Goal: Browse casually

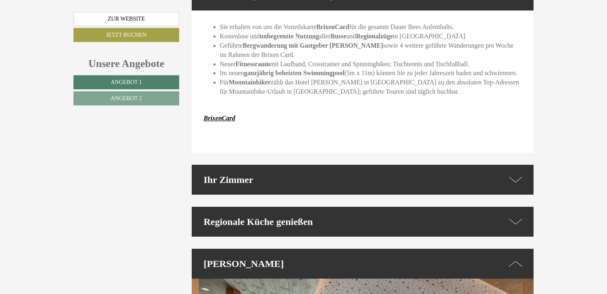
scroll to position [1448, 0]
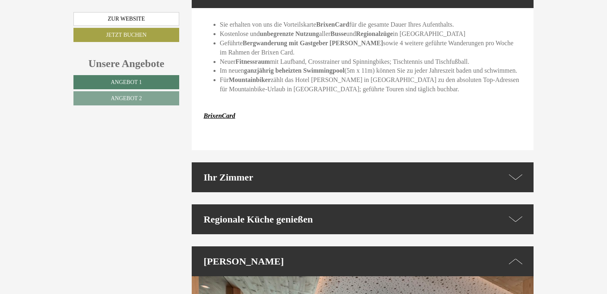
click at [374, 167] on div "Ihr Zimmer" at bounding box center [363, 177] width 342 height 30
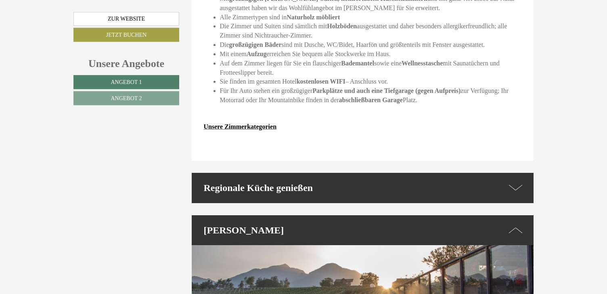
scroll to position [1661, 0]
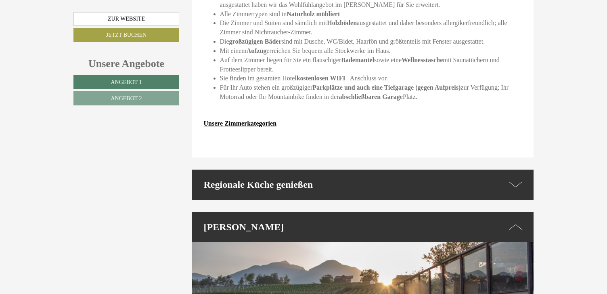
click at [385, 169] on div "Regionale Küche genießen" at bounding box center [363, 184] width 342 height 30
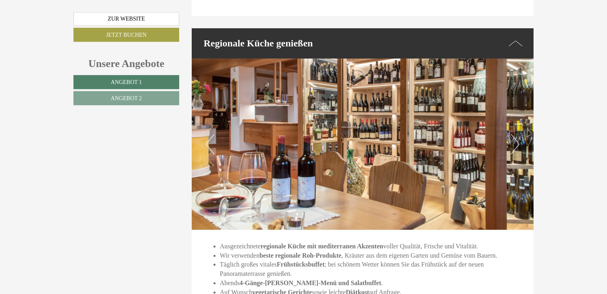
scroll to position [1746, 0]
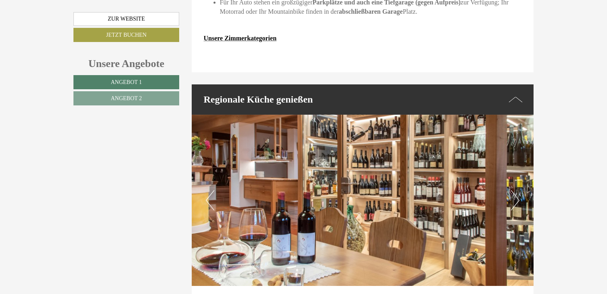
click at [513, 190] on button "Next" at bounding box center [515, 200] width 8 height 20
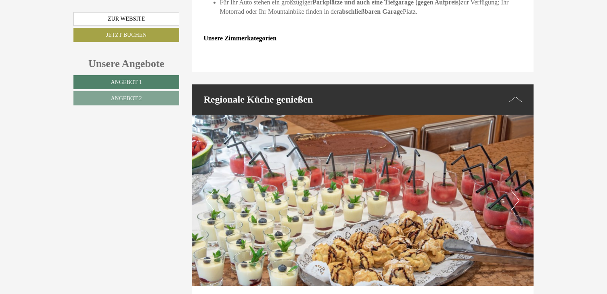
click at [513, 190] on button "Next" at bounding box center [515, 200] width 8 height 20
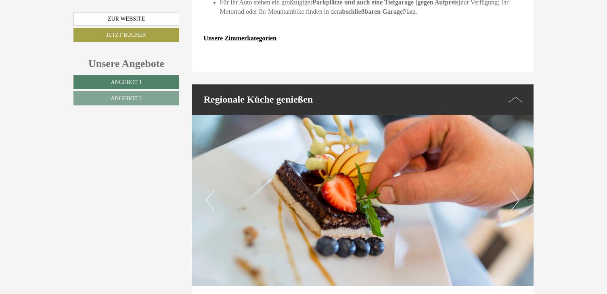
click at [513, 190] on button "Next" at bounding box center [515, 200] width 8 height 20
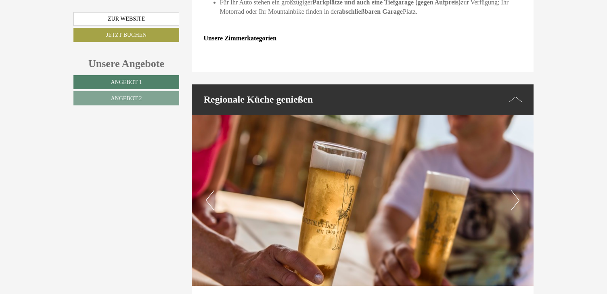
click at [513, 190] on button "Next" at bounding box center [515, 200] width 8 height 20
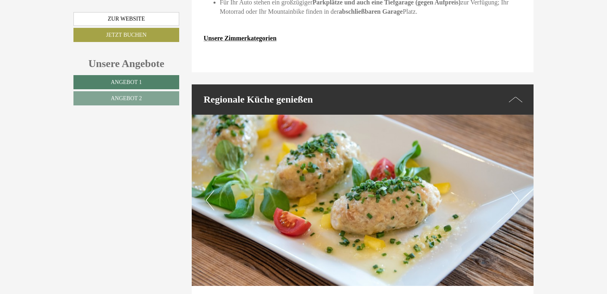
click at [513, 190] on button "Next" at bounding box center [515, 200] width 8 height 20
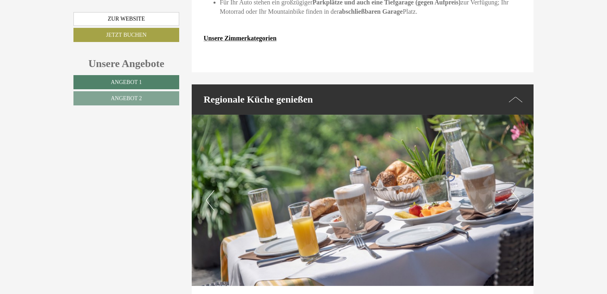
click at [513, 190] on button "Next" at bounding box center [515, 200] width 8 height 20
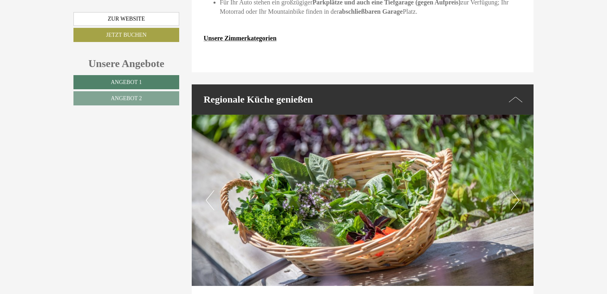
click at [513, 190] on button "Next" at bounding box center [515, 200] width 8 height 20
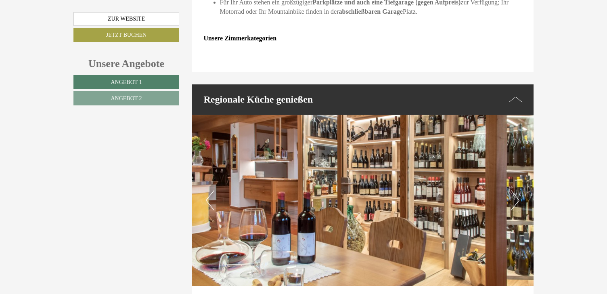
click at [513, 190] on button "Next" at bounding box center [515, 200] width 8 height 20
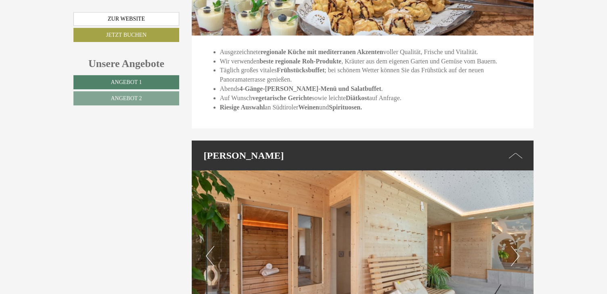
scroll to position [2087, 0]
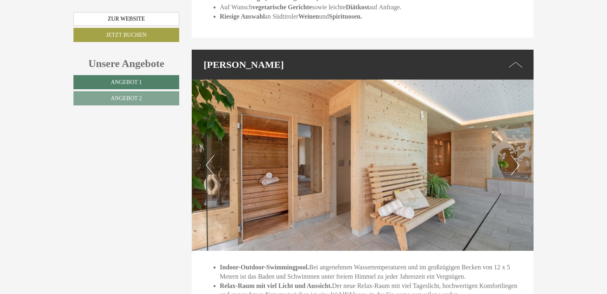
click at [517, 155] on button "Next" at bounding box center [515, 165] width 8 height 20
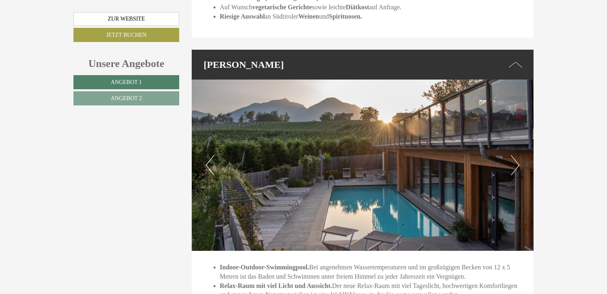
click at [517, 155] on button "Next" at bounding box center [515, 165] width 8 height 20
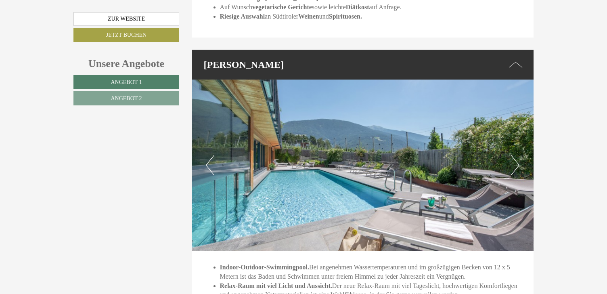
click at [517, 155] on button "Next" at bounding box center [515, 165] width 8 height 20
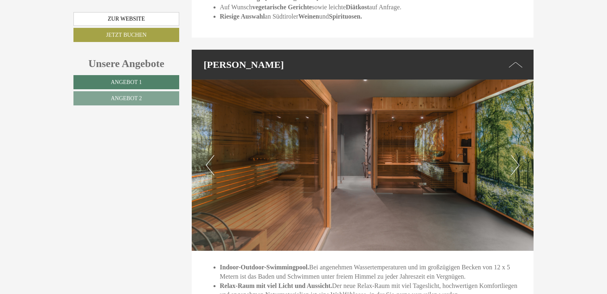
click at [517, 155] on button "Next" at bounding box center [515, 165] width 8 height 20
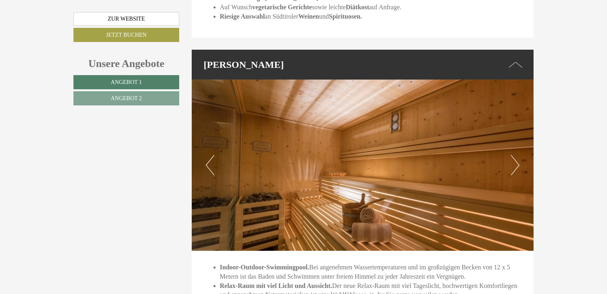
click at [517, 155] on button "Next" at bounding box center [515, 165] width 8 height 20
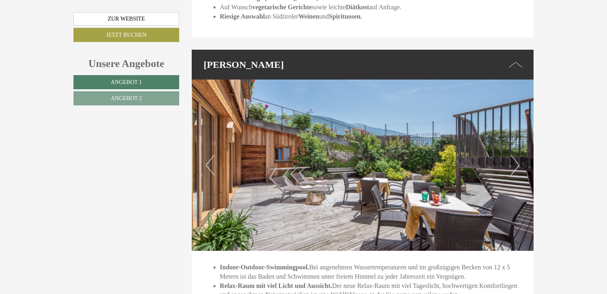
click at [517, 155] on button "Next" at bounding box center [515, 165] width 8 height 20
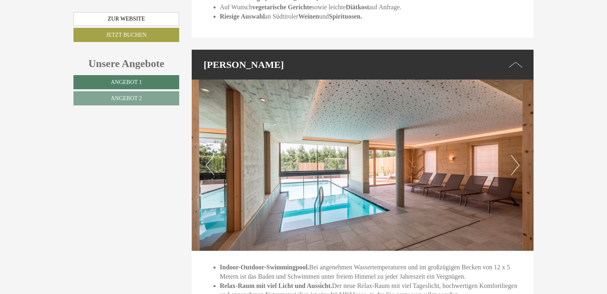
click at [517, 155] on button "Next" at bounding box center [515, 165] width 8 height 20
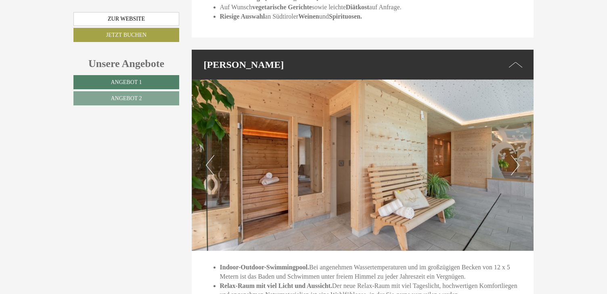
click at [517, 155] on button "Next" at bounding box center [515, 165] width 8 height 20
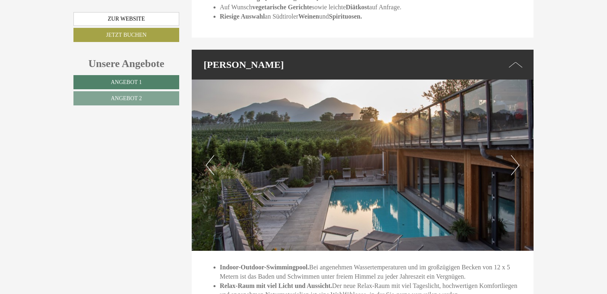
click at [517, 155] on button "Next" at bounding box center [515, 165] width 8 height 20
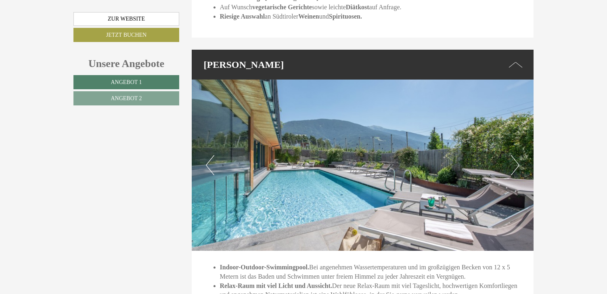
click at [517, 155] on button "Next" at bounding box center [515, 165] width 8 height 20
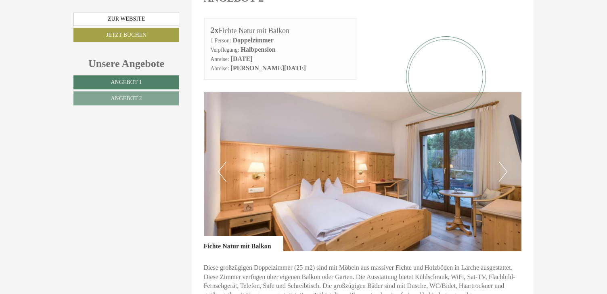
scroll to position [937, 0]
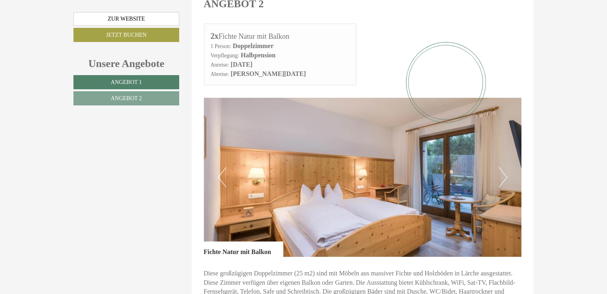
click at [505, 167] on button "Next" at bounding box center [503, 177] width 8 height 20
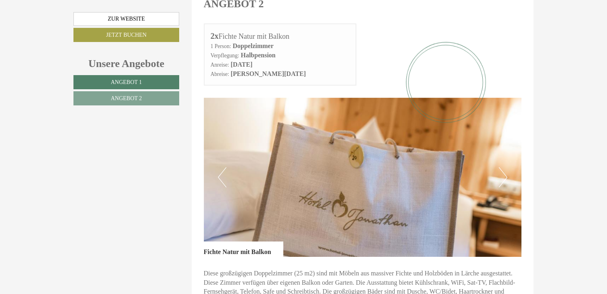
click at [503, 167] on button "Next" at bounding box center [503, 177] width 8 height 20
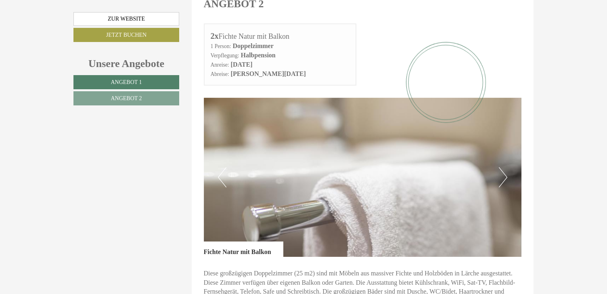
click at [503, 167] on button "Next" at bounding box center [503, 177] width 8 height 20
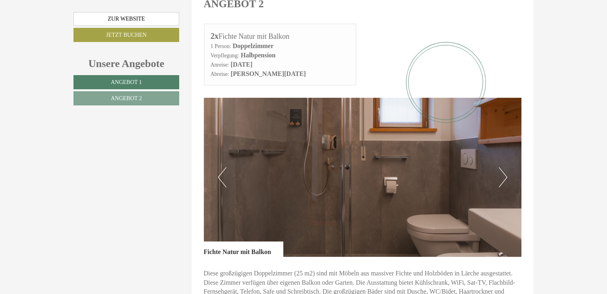
click at [503, 167] on button "Next" at bounding box center [503, 177] width 8 height 20
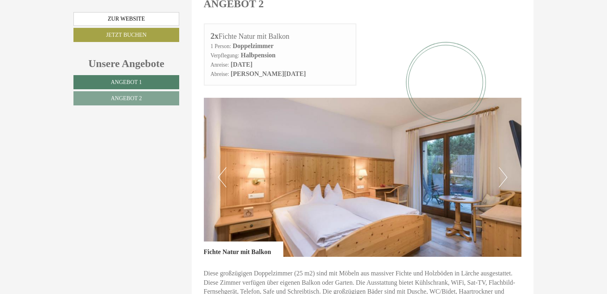
click at [503, 167] on button "Next" at bounding box center [503, 177] width 8 height 20
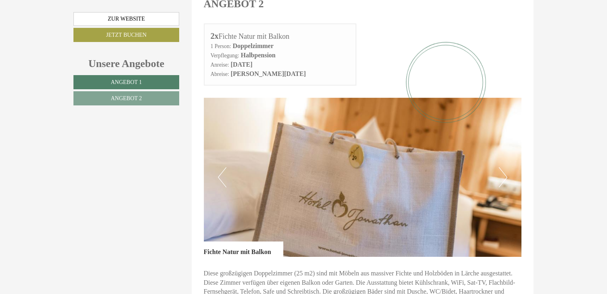
click at [503, 167] on button "Next" at bounding box center [503, 177] width 8 height 20
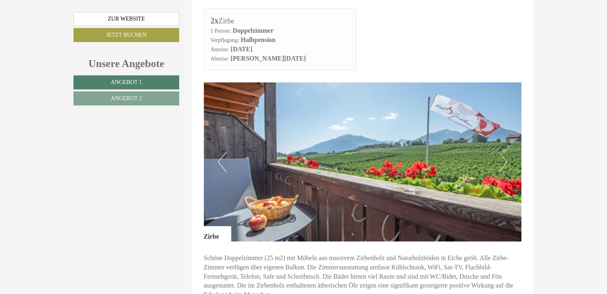
scroll to position [426, 0]
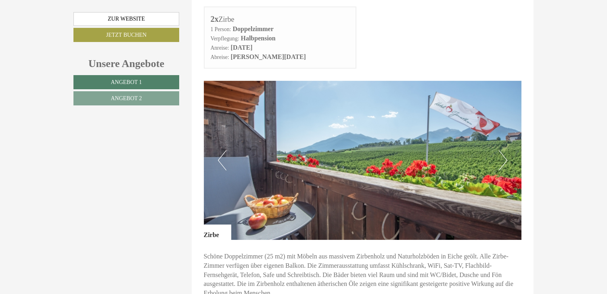
click at [507, 139] on img at bounding box center [363, 160] width 318 height 159
click at [505, 150] on button "Next" at bounding box center [503, 160] width 8 height 20
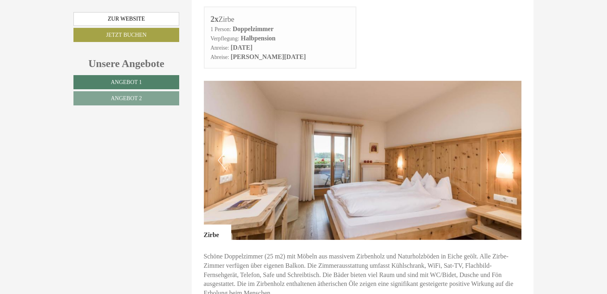
click at [505, 150] on button "Next" at bounding box center [503, 160] width 8 height 20
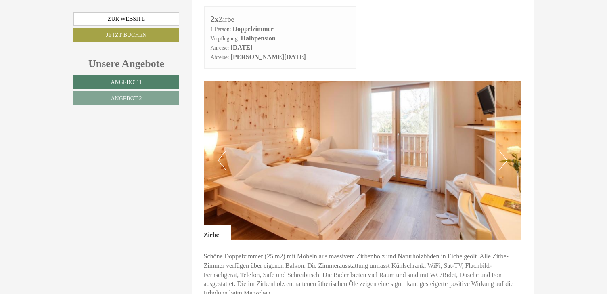
click at [505, 150] on button "Next" at bounding box center [503, 160] width 8 height 20
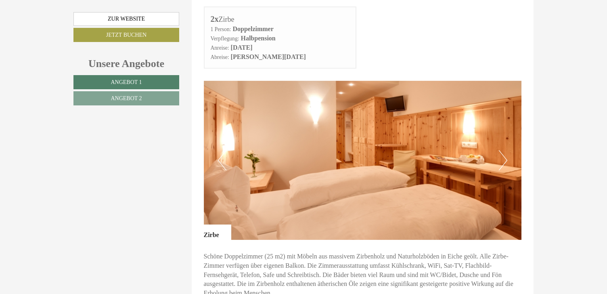
click at [505, 150] on button "Next" at bounding box center [503, 160] width 8 height 20
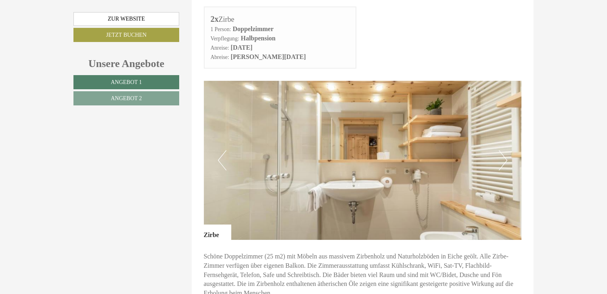
click at [505, 150] on button "Next" at bounding box center [503, 160] width 8 height 20
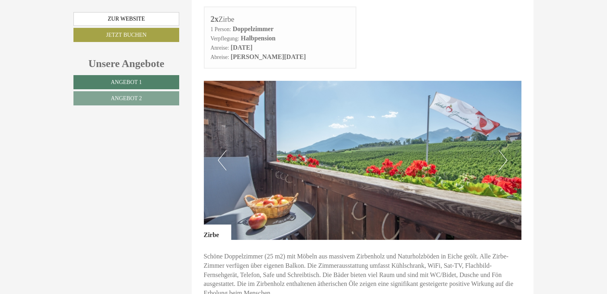
click at [505, 150] on button "Next" at bounding box center [503, 160] width 8 height 20
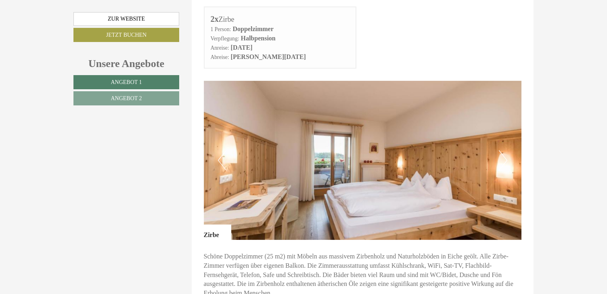
click at [505, 150] on button "Next" at bounding box center [503, 160] width 8 height 20
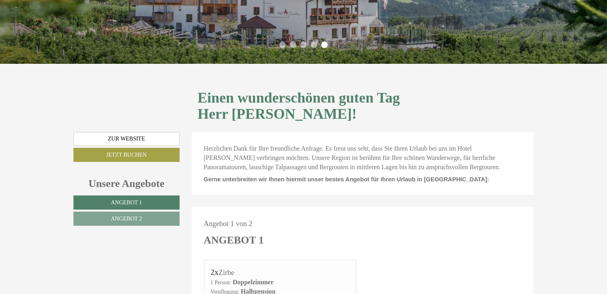
scroll to position [127, 0]
